Goal: Complete application form

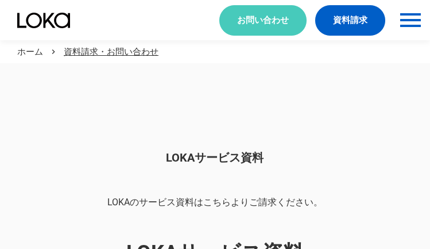
scroll to position [964, 0]
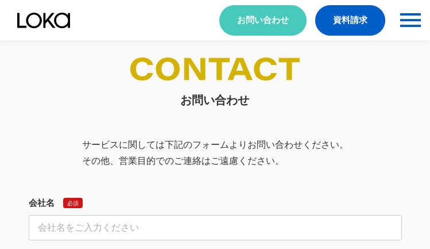
select select "その他"
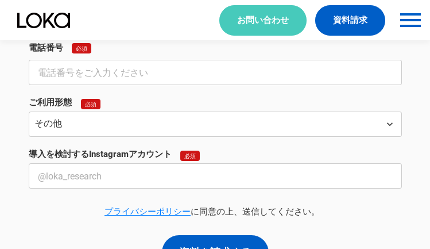
select select "その他"
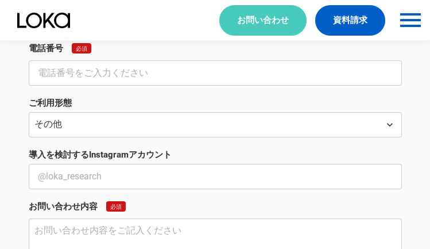
scroll to position [425, 0]
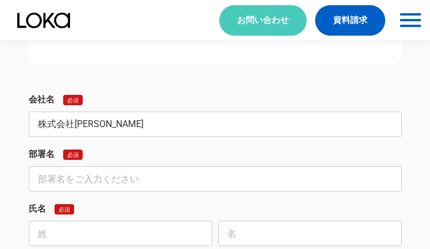
type input "株式会社[PERSON_NAME]"
type input "海外BPO"
type input "麻生"
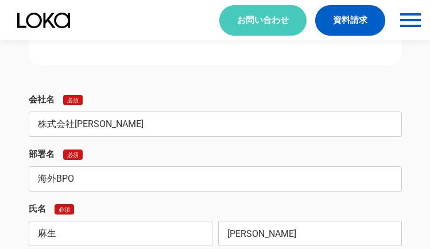
type input "[PERSON_NAME]"
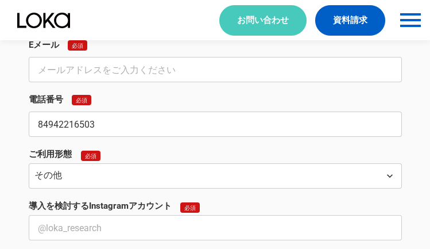
type input "84942216503"
type input "[EMAIL_ADDRESS][DOMAIN_NAME]"
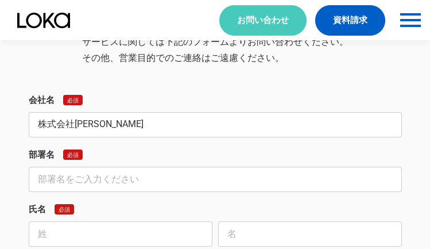
type input "株式会社[PERSON_NAME]"
type input "海外BPO"
type input "麻生"
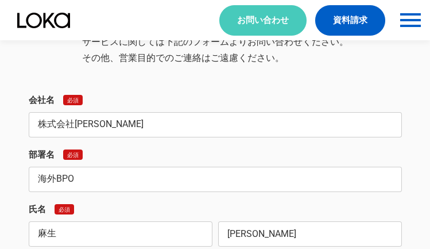
type input "[PERSON_NAME]"
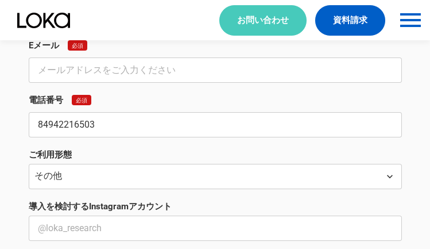
type input "84942216503"
type input "[EMAIL_ADDRESS][DOMAIN_NAME]"
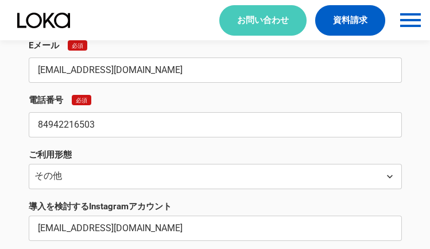
type input "[EMAIL_ADDRESS][DOMAIN_NAME]"
